Goal: Information Seeking & Learning: Learn about a topic

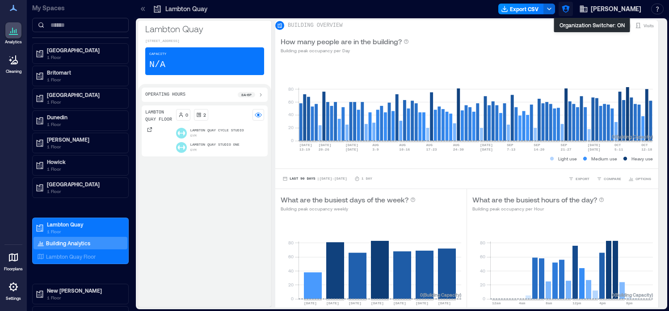
click at [570, 11] on icon "button" at bounding box center [565, 8] width 9 height 9
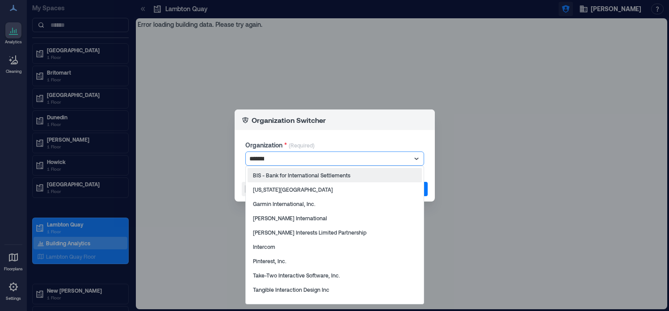
type input "********"
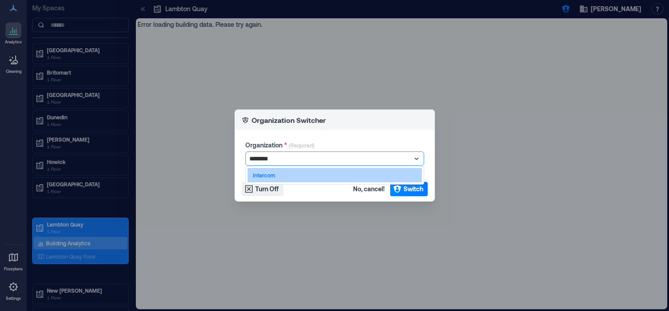
click at [352, 175] on div "Intercom" at bounding box center [334, 175] width 174 height 14
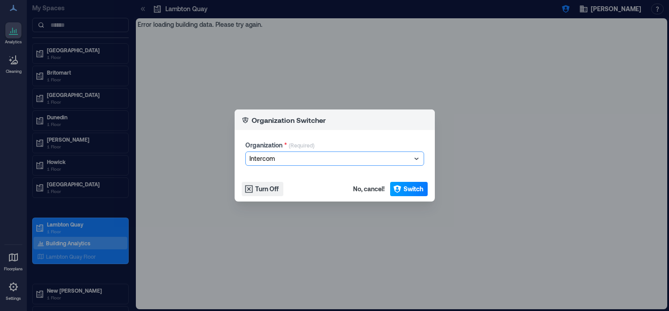
click at [409, 193] on span "Switch" at bounding box center [413, 188] width 20 height 9
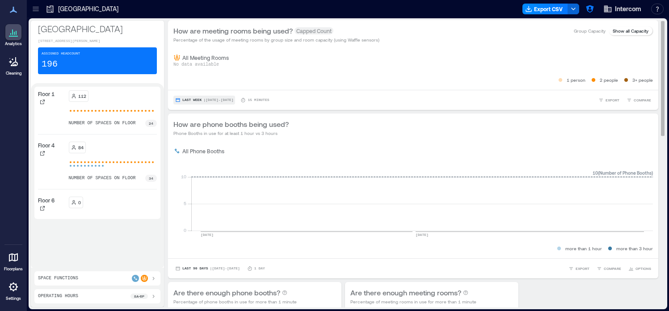
click at [210, 96] on button "Last Week | Oct 5 - Oct 11" at bounding box center [204, 100] width 62 height 9
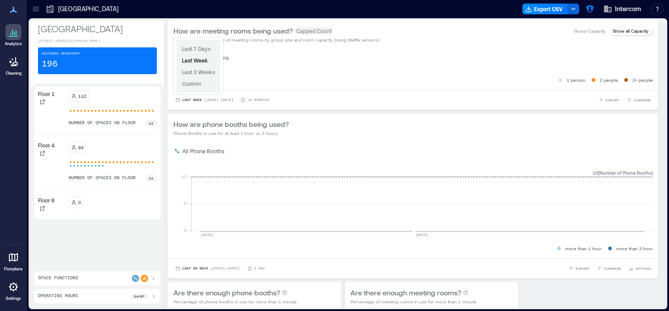
click at [205, 84] on div "Last 7 Days Last Week Last 3 Weeks Custom" at bounding box center [198, 66] width 44 height 53
click at [196, 84] on span "Custom" at bounding box center [191, 83] width 19 height 6
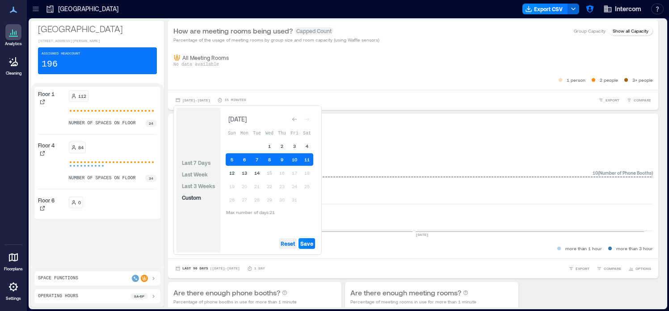
click at [287, 246] on span "Reset" at bounding box center [288, 243] width 14 height 7
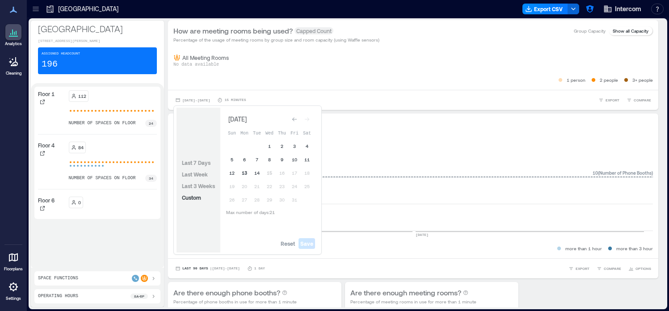
click at [245, 169] on button "13" at bounding box center [244, 173] width 13 height 13
click at [256, 175] on button "14" at bounding box center [257, 173] width 13 height 13
click at [310, 244] on span "Save" at bounding box center [306, 243] width 13 height 7
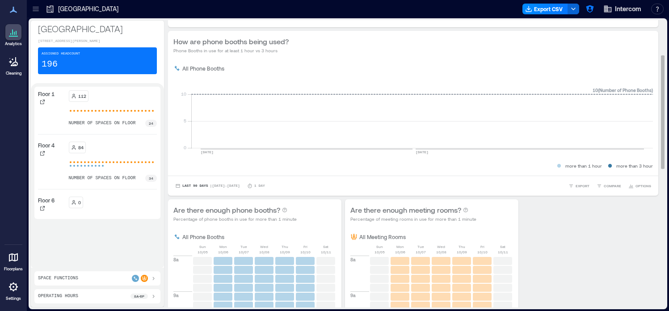
scroll to position [109, 0]
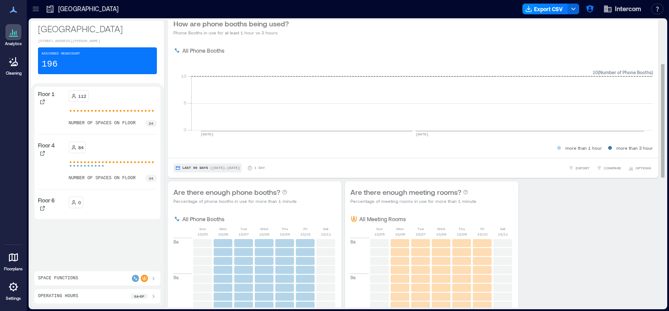
click at [233, 168] on span "| Sep 18 - Oct 14" at bounding box center [225, 168] width 30 height 0
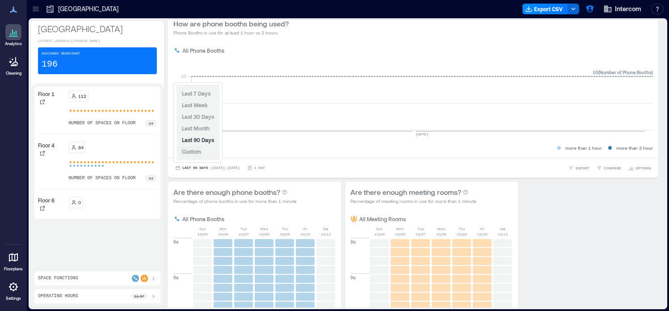
click at [201, 154] on button "Custom" at bounding box center [191, 151] width 23 height 11
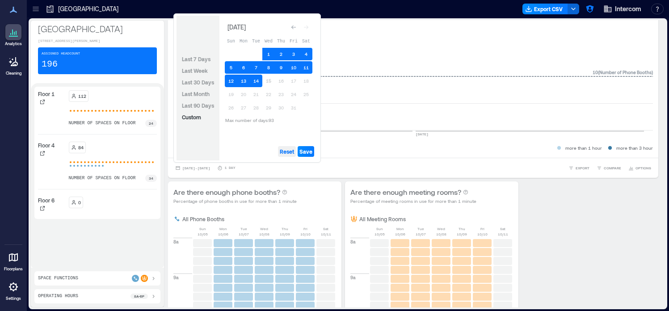
click at [288, 150] on span "Reset" at bounding box center [287, 151] width 14 height 7
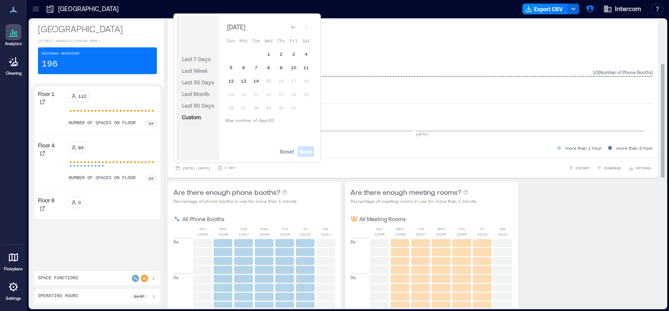
click at [216, 174] on div "Sep 18, 2025 - Oct 14, 2025 1 Day EXPORT COMPARE OPTIONS" at bounding box center [413, 168] width 490 height 20
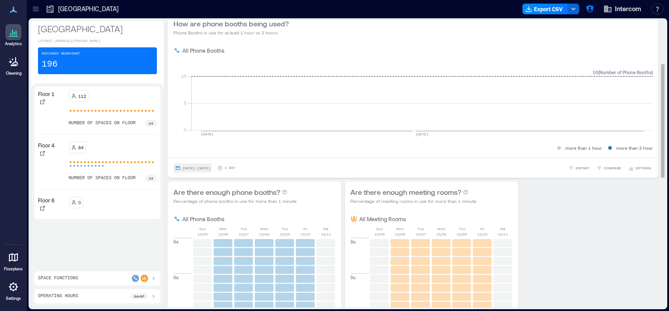
click at [210, 170] on span "Sep 18, 2025 - Oct 14, 2025" at bounding box center [196, 168] width 28 height 4
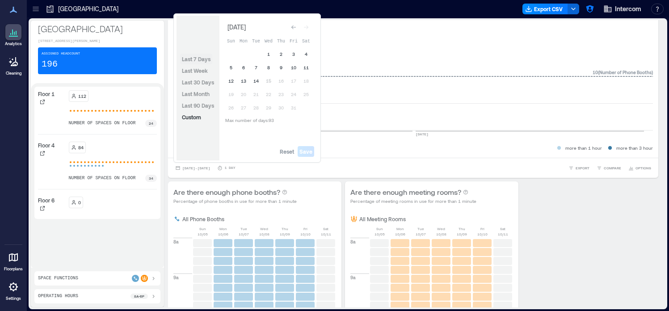
click at [195, 57] on span "Last 7 Days" at bounding box center [196, 59] width 29 height 6
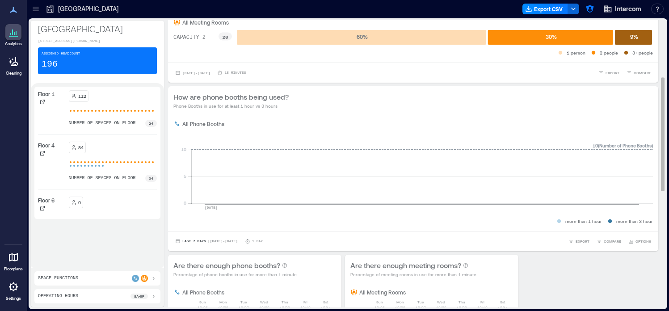
scroll to position [0, 0]
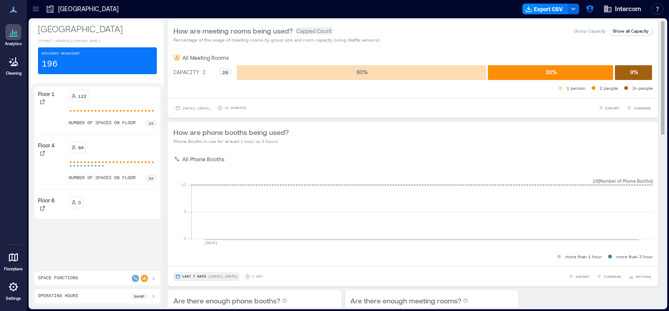
click at [208, 276] on span "| Oct 8 - Oct 14" at bounding box center [223, 276] width 30 height 0
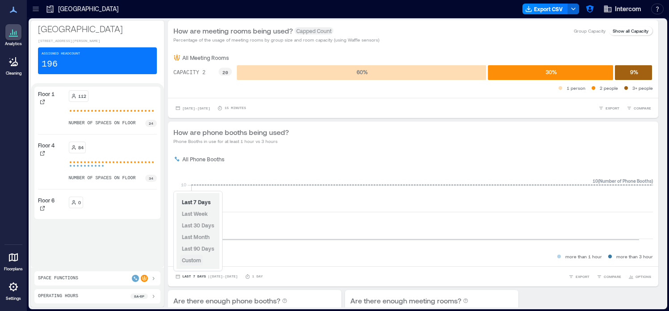
click at [198, 262] on span "Custom" at bounding box center [191, 260] width 19 height 6
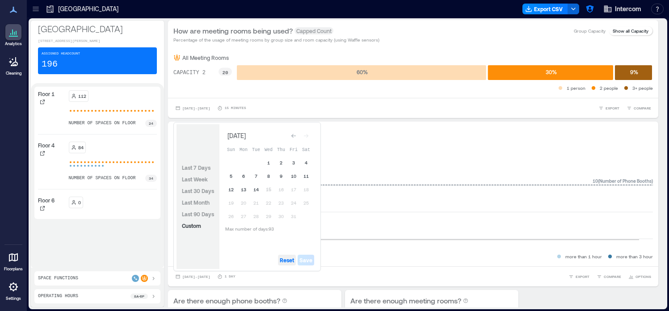
click at [291, 260] on span "Reset" at bounding box center [287, 259] width 14 height 7
click at [242, 189] on button "13" at bounding box center [243, 189] width 13 height 13
click at [258, 189] on button "14" at bounding box center [256, 189] width 13 height 13
click at [311, 260] on span "Save" at bounding box center [305, 259] width 13 height 7
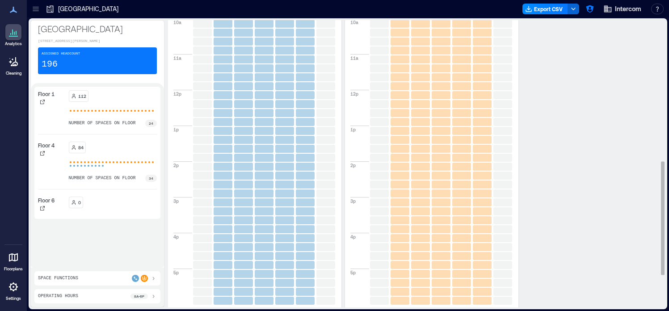
scroll to position [439, 0]
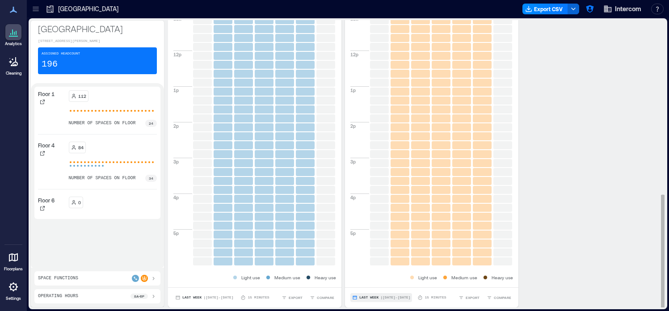
click at [367, 297] on span "Last Week" at bounding box center [368, 297] width 19 height 0
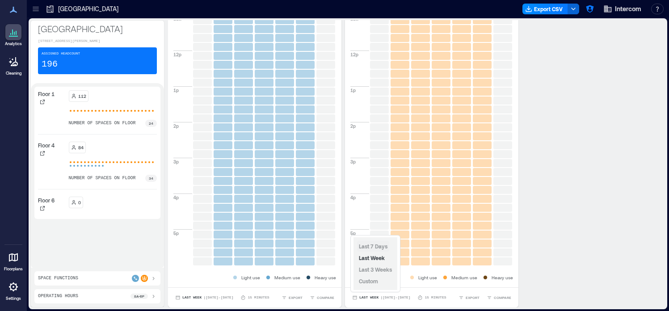
click at [367, 245] on span "Last 7 Days" at bounding box center [373, 246] width 29 height 6
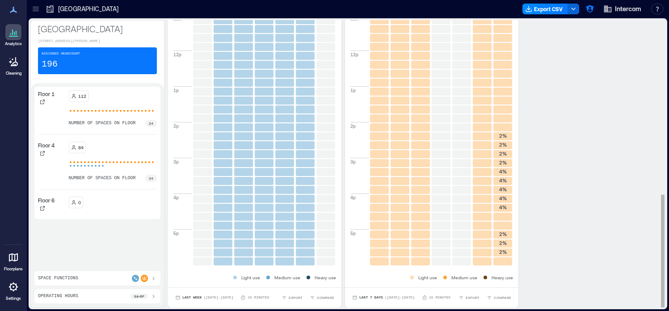
click at [240, 301] on div "Last Week | Oct 5 - Oct 11 15 minutes" at bounding box center [221, 297] width 96 height 9
click at [216, 299] on button "Last Week | Oct 5 - Oct 11" at bounding box center [204, 297] width 62 height 9
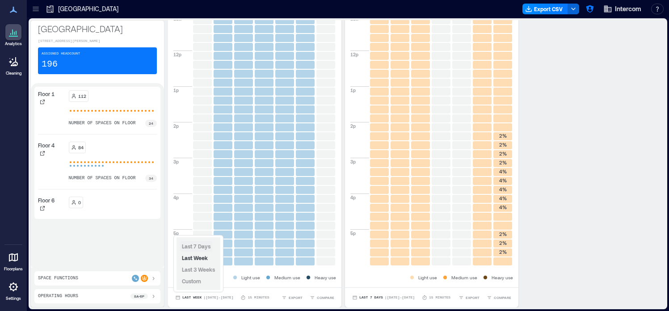
click at [205, 248] on span "Last 7 Days" at bounding box center [196, 246] width 29 height 6
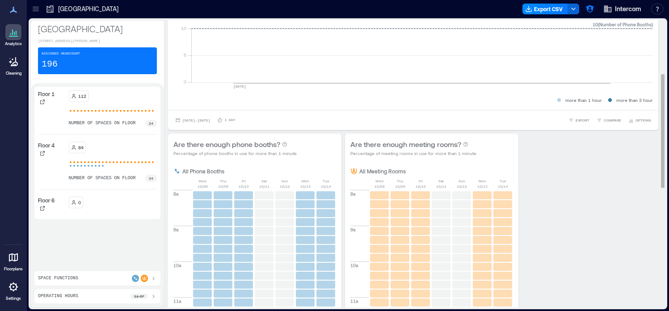
scroll to position [0, 0]
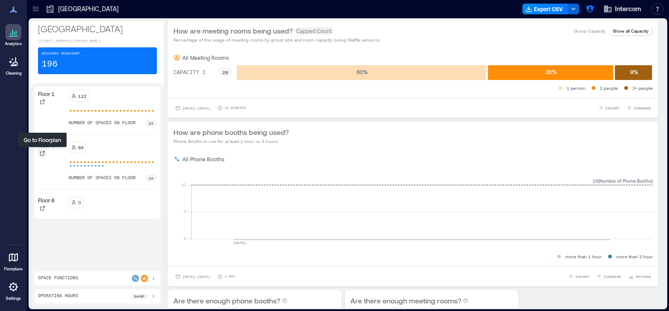
click at [42, 154] on icon at bounding box center [42, 153] width 5 height 5
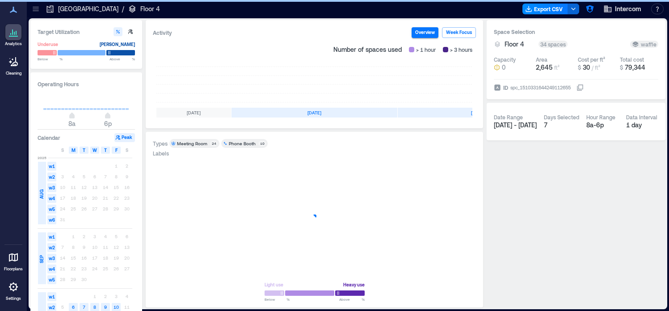
scroll to position [0, 167]
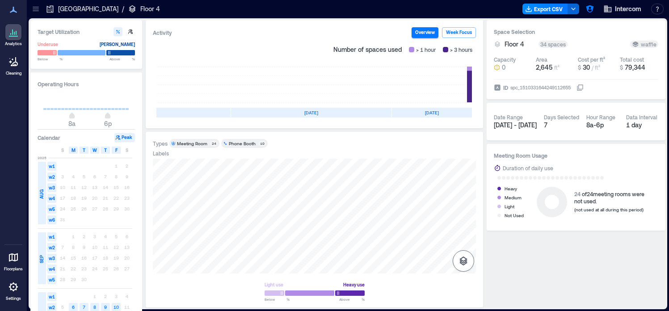
click at [465, 257] on icon "button" at bounding box center [463, 260] width 11 height 11
click at [463, 218] on icon "button" at bounding box center [463, 213] width 11 height 11
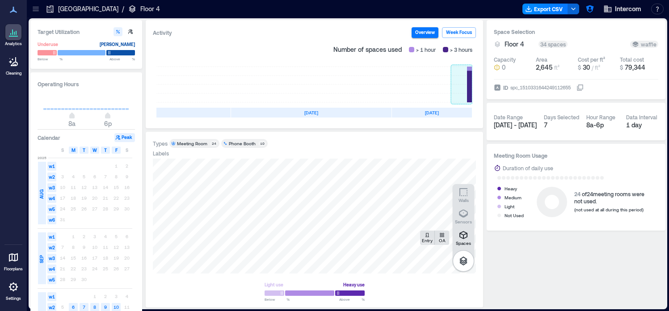
click at [467, 93] on rect at bounding box center [461, 85] width 21 height 36
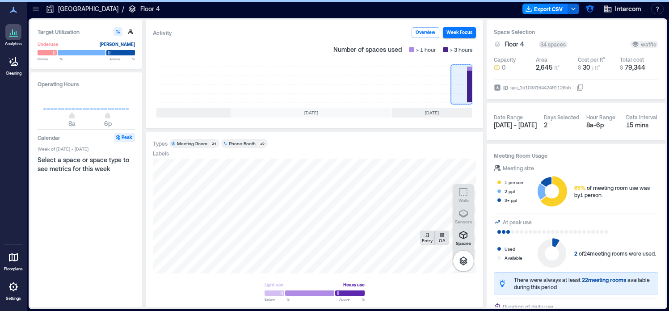
click at [201, 143] on div "Meeting Room" at bounding box center [192, 143] width 30 height 6
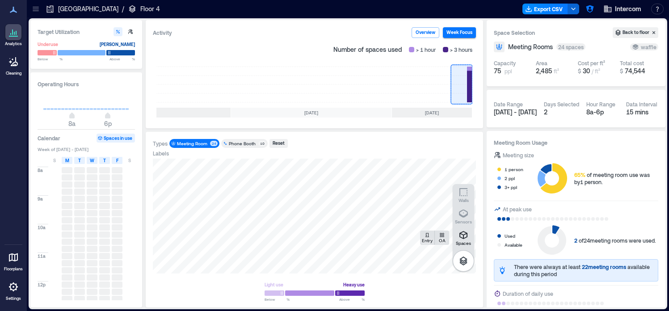
click at [251, 143] on div "Phone Booth" at bounding box center [242, 143] width 27 height 6
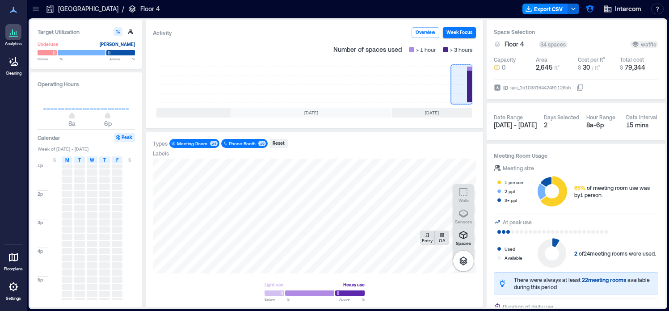
scroll to position [152, 0]
